Goal: Information Seeking & Learning: Learn about a topic

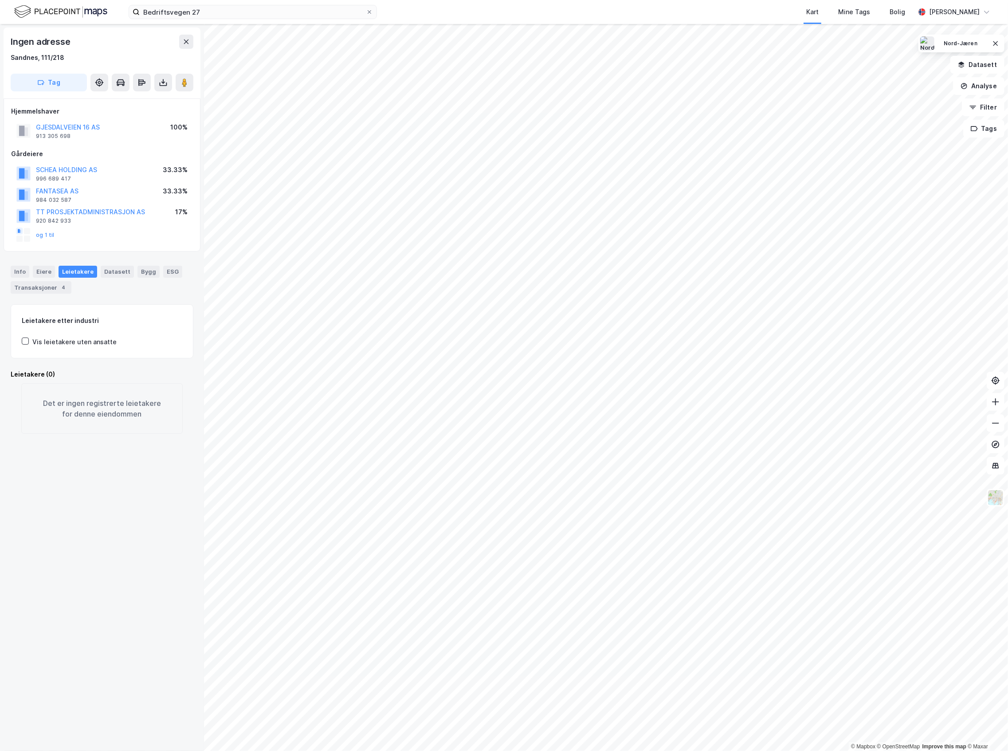
click at [98, 12] on img at bounding box center [60, 12] width 93 height 16
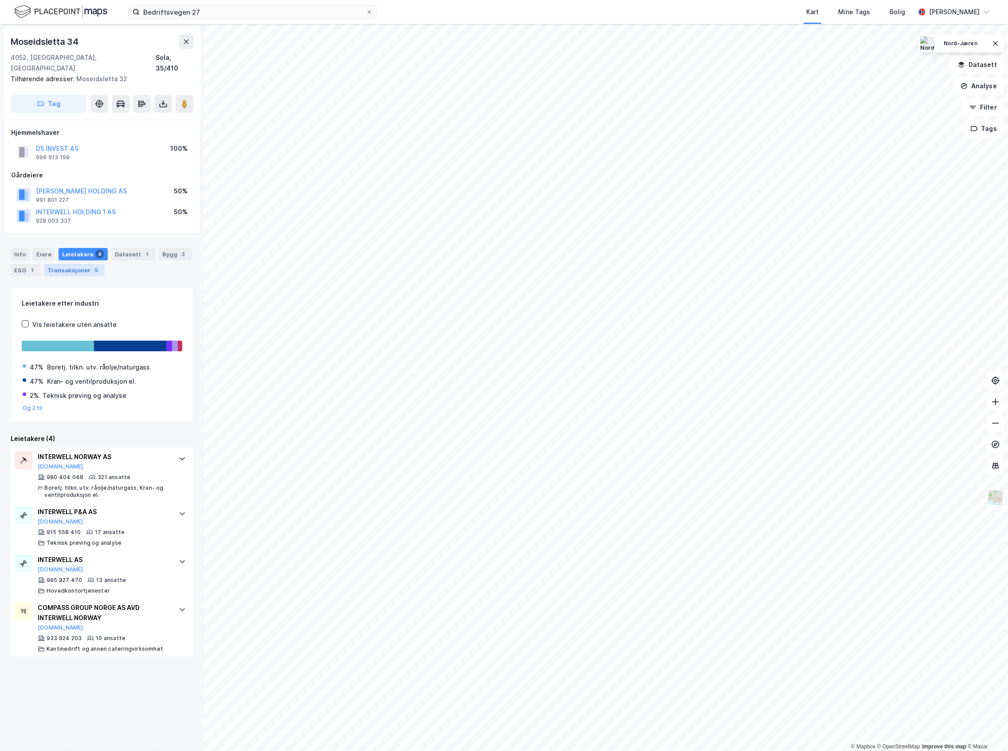
click at [78, 264] on div "Transaksjoner 5" at bounding box center [74, 270] width 61 height 12
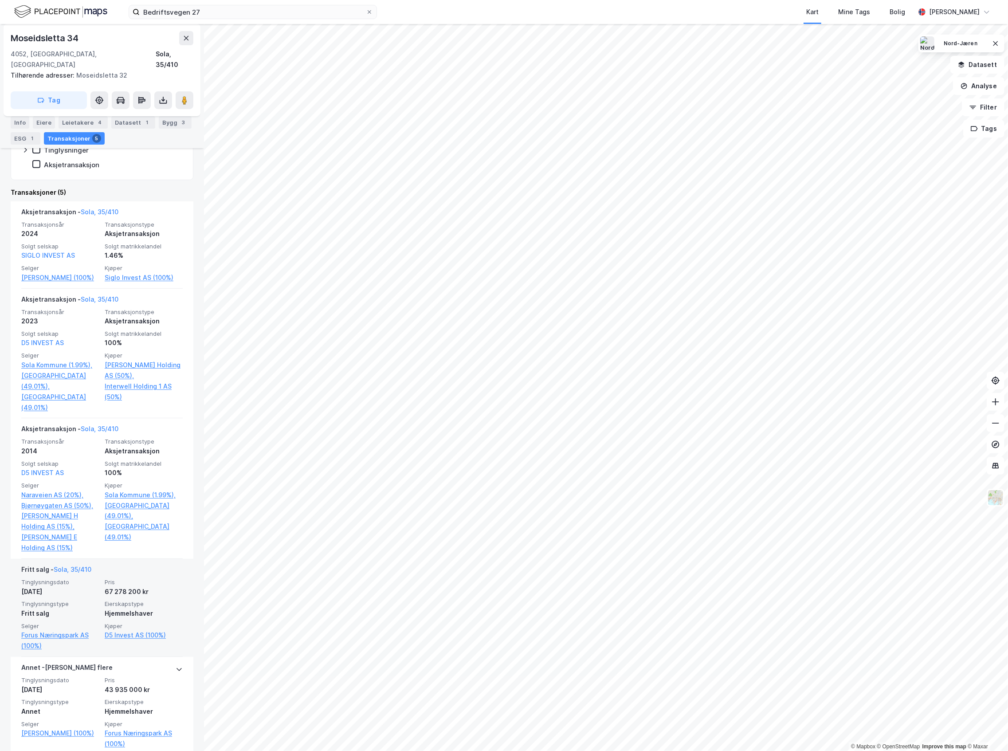
scroll to position [245, 0]
